Goal: Task Accomplishment & Management: Manage account settings

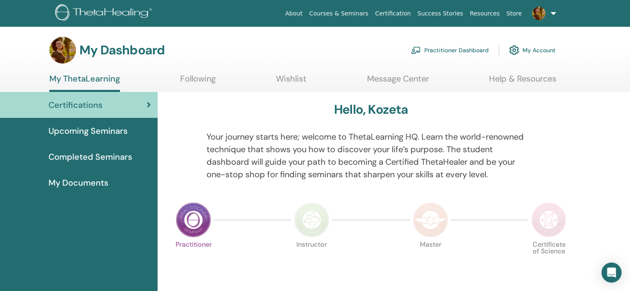
click at [554, 14] on link at bounding box center [543, 13] width 34 height 27
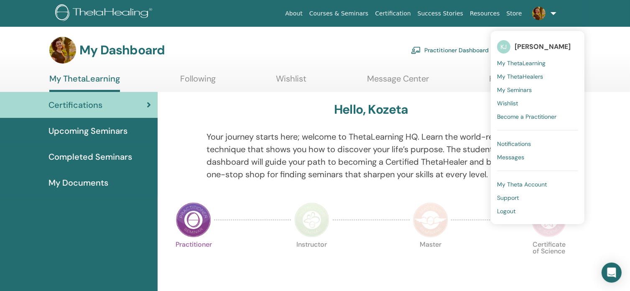
click at [540, 182] on span "My Theta Account" at bounding box center [522, 185] width 50 height 8
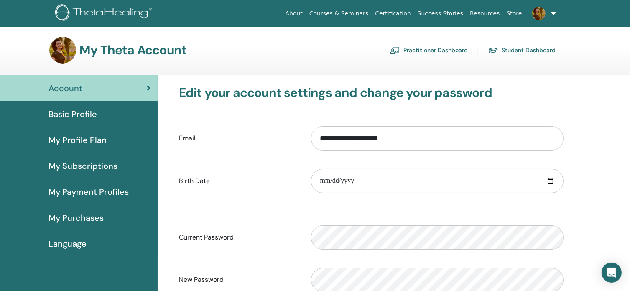
click at [76, 113] on span "Basic Profile" at bounding box center [73, 114] width 49 height 13
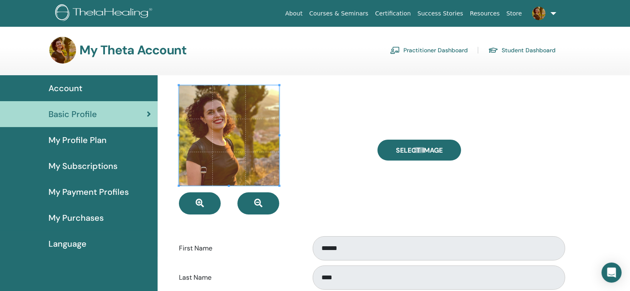
click at [95, 166] on span "My Subscriptions" at bounding box center [83, 166] width 69 height 13
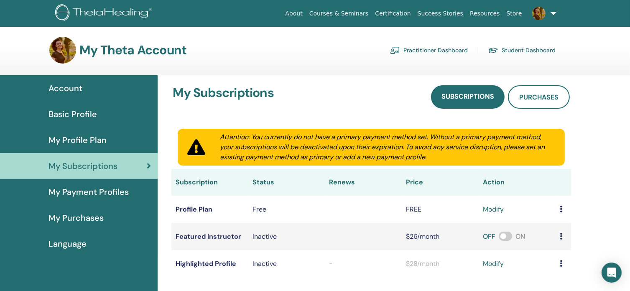
click at [494, 209] on link "modify" at bounding box center [493, 210] width 21 height 10
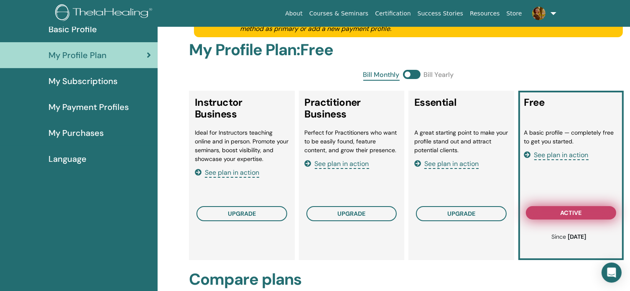
scroll to position [102, 0]
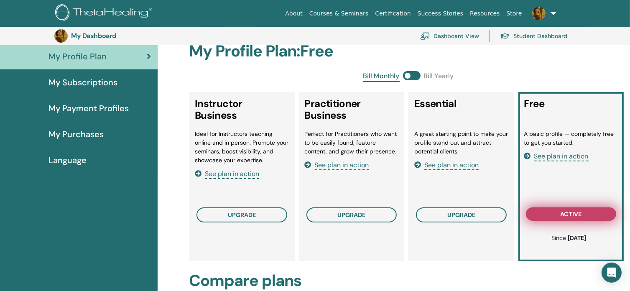
click at [578, 213] on span "active" at bounding box center [571, 214] width 21 height 7
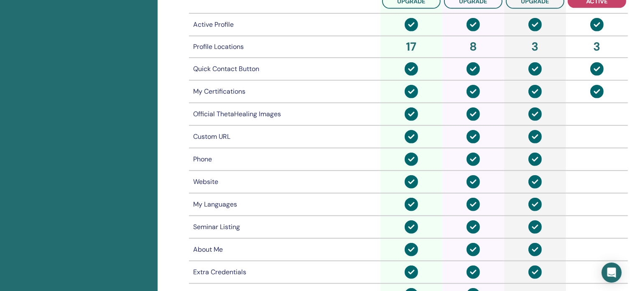
scroll to position [437, 0]
